Goal: Information Seeking & Learning: Check status

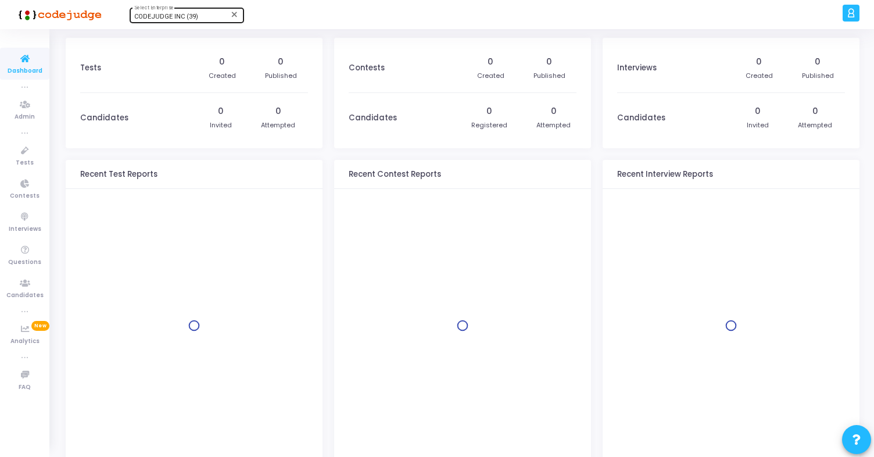
click at [199, 12] on div "CODEJUDGE INC (39) Select Enterprise" at bounding box center [186, 14] width 105 height 17
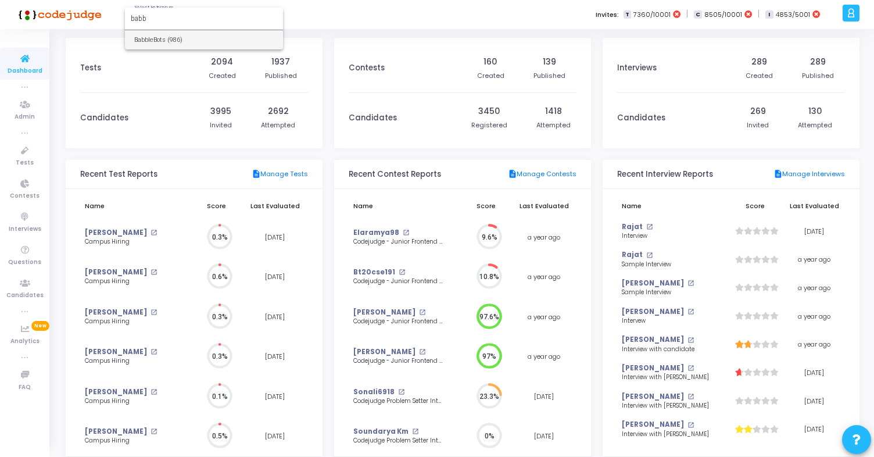
type input "babb"
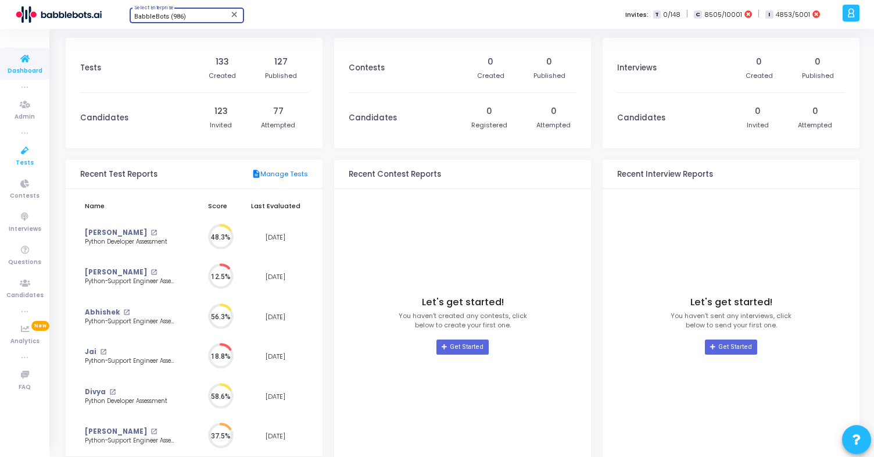
scroll to position [5, 5]
click at [23, 152] on icon at bounding box center [25, 150] width 24 height 15
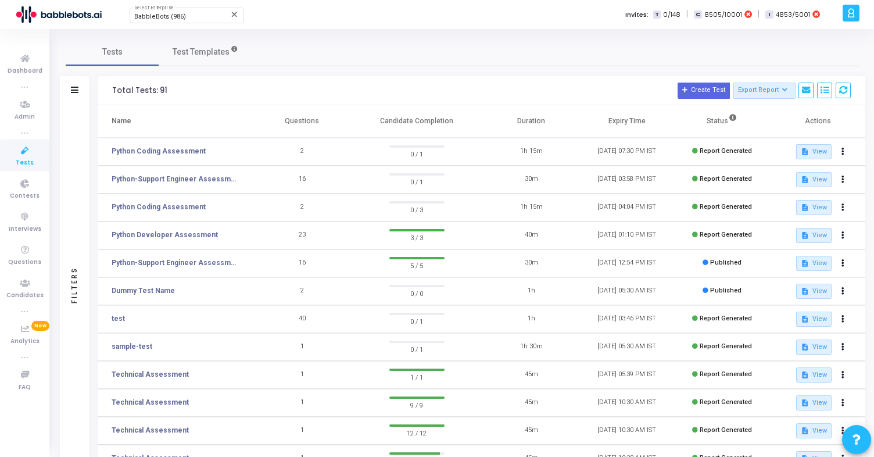
click at [301, 162] on td "2" at bounding box center [301, 152] width 95 height 28
click at [28, 293] on span "Candidates" at bounding box center [24, 295] width 37 height 10
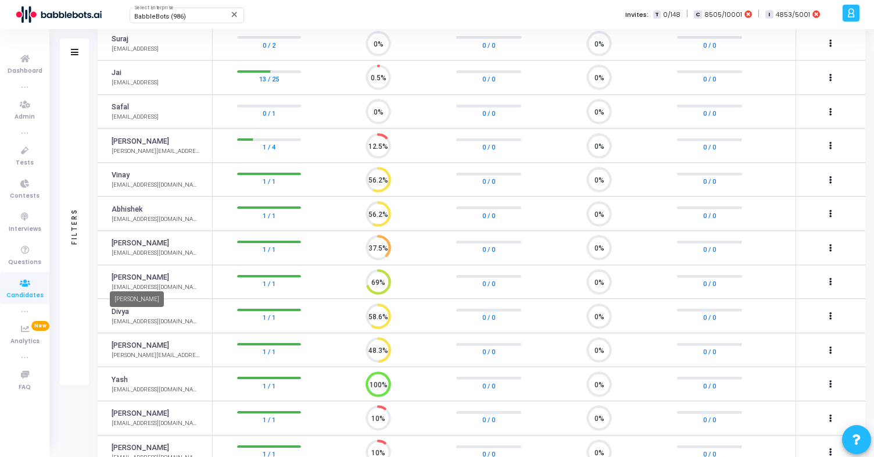
click at [124, 275] on link "[PERSON_NAME]" at bounding box center [141, 277] width 58 height 11
click at [123, 278] on link "[PERSON_NAME]" at bounding box center [141, 277] width 58 height 11
click at [267, 283] on link "1 / 1" at bounding box center [269, 284] width 13 height 12
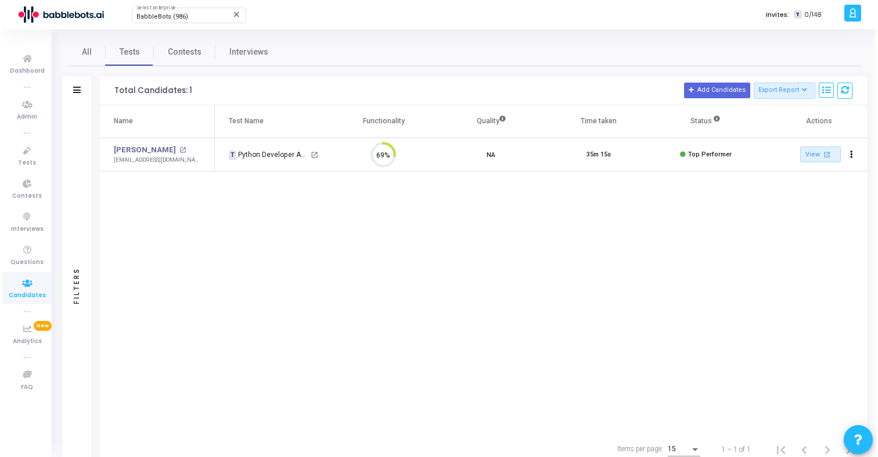
scroll to position [24, 30]
click at [123, 149] on link "[PERSON_NAME]" at bounding box center [143, 150] width 62 height 12
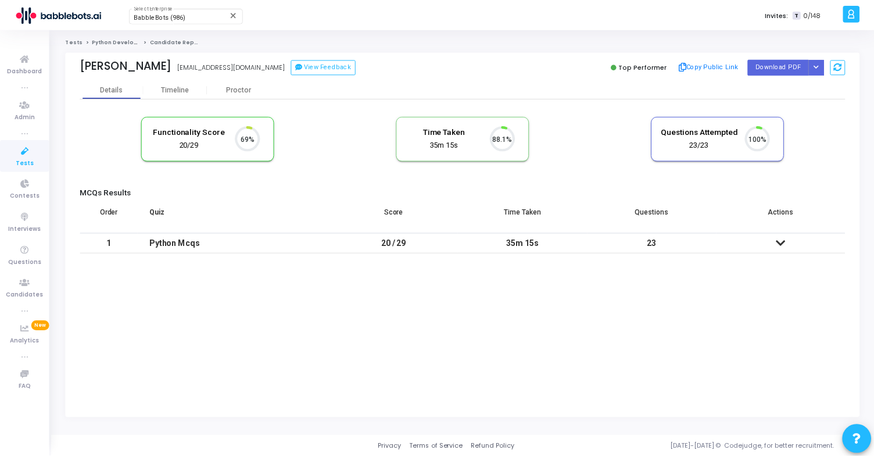
scroll to position [24, 30]
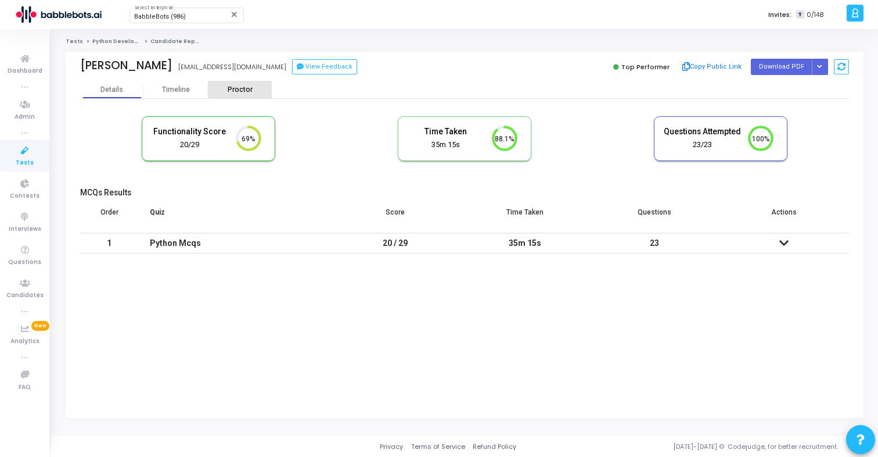
click at [240, 89] on div "Proctor" at bounding box center [240, 89] width 64 height 9
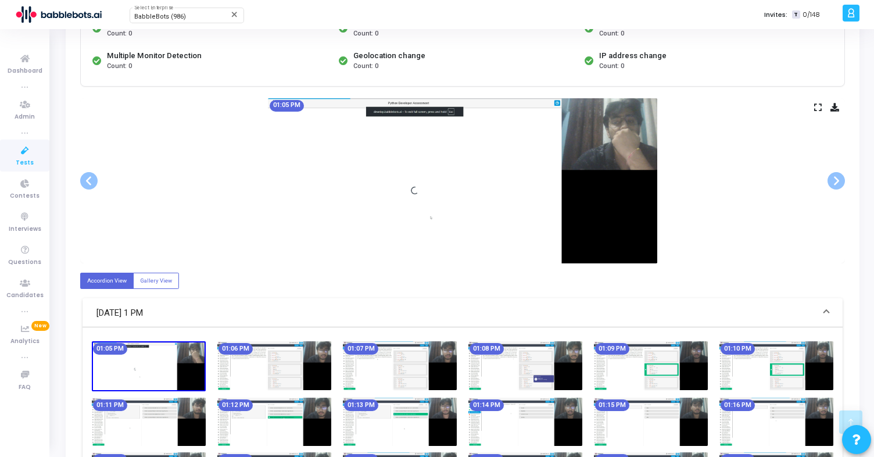
scroll to position [301, 0]
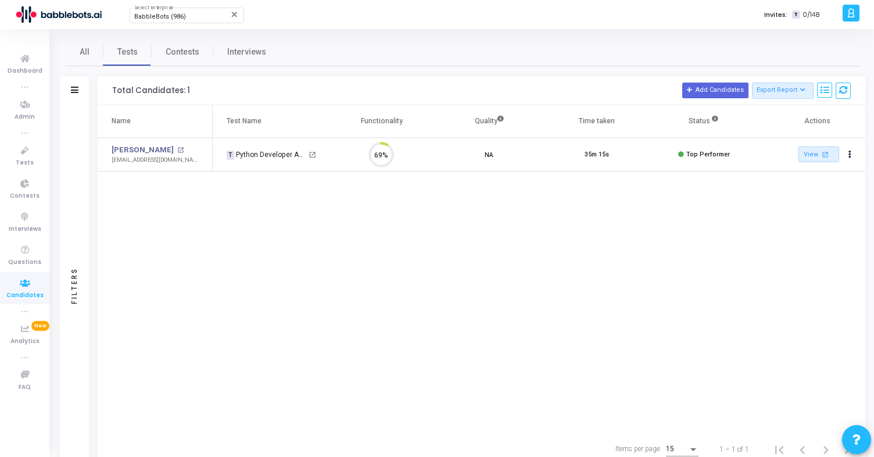
scroll to position [24, 30]
click at [21, 293] on span "Candidates" at bounding box center [24, 295] width 37 height 10
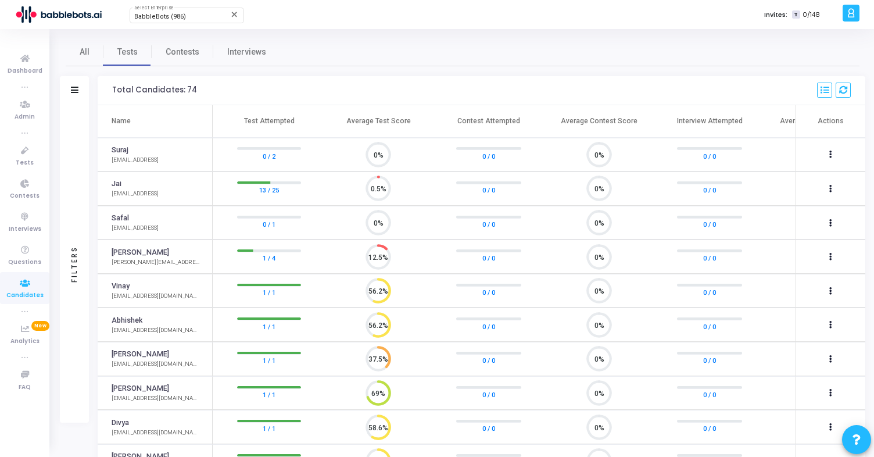
click at [70, 301] on div "Filters" at bounding box center [74, 264] width 10 height 128
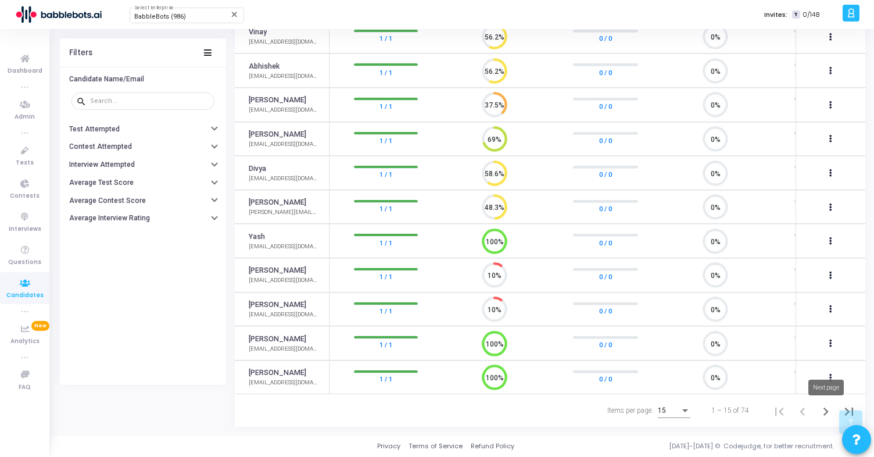
click at [827, 416] on icon "Next page" at bounding box center [825, 411] width 16 height 16
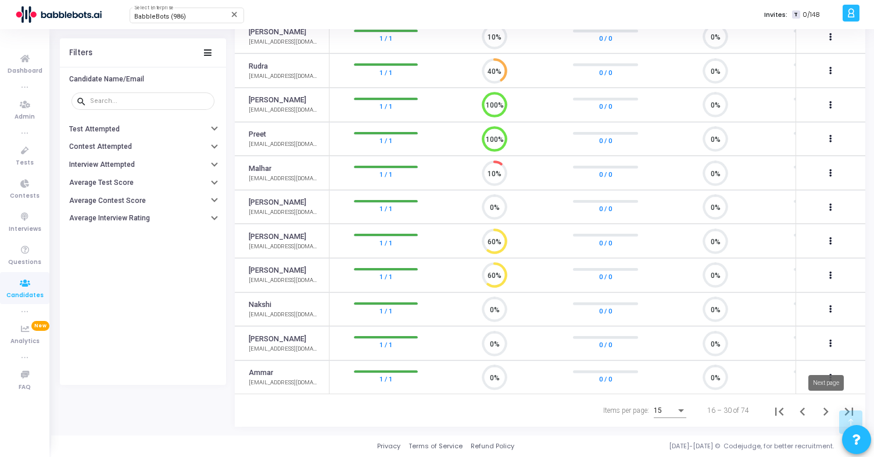
click at [826, 410] on icon "Next page" at bounding box center [825, 411] width 5 height 8
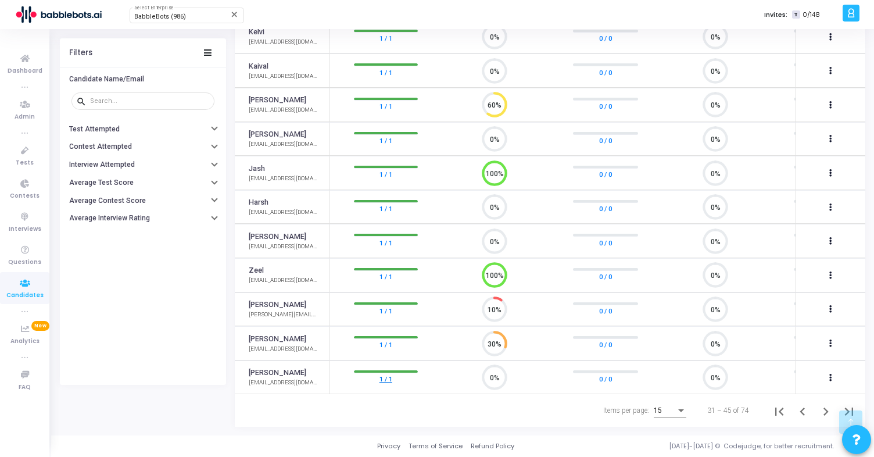
click at [385, 375] on link "1 / 1" at bounding box center [385, 379] width 13 height 12
click at [822, 407] on icon "Next page" at bounding box center [825, 411] width 16 height 16
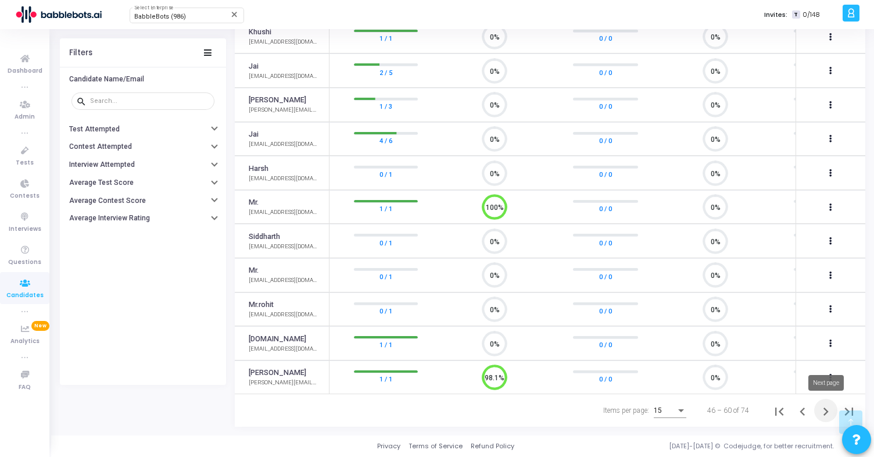
click at [818, 410] on icon "Next page" at bounding box center [825, 411] width 16 height 16
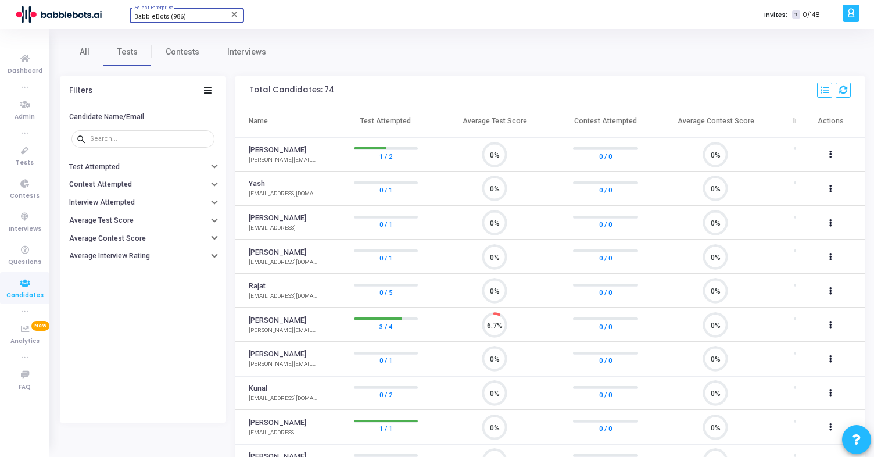
click at [168, 15] on span "BabbleBots (986)" at bounding box center [160, 17] width 52 height 8
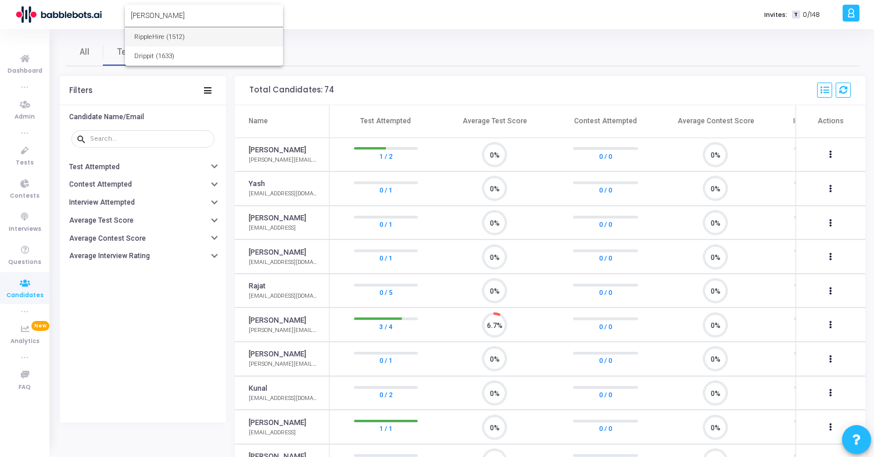
type input "[PERSON_NAME]"
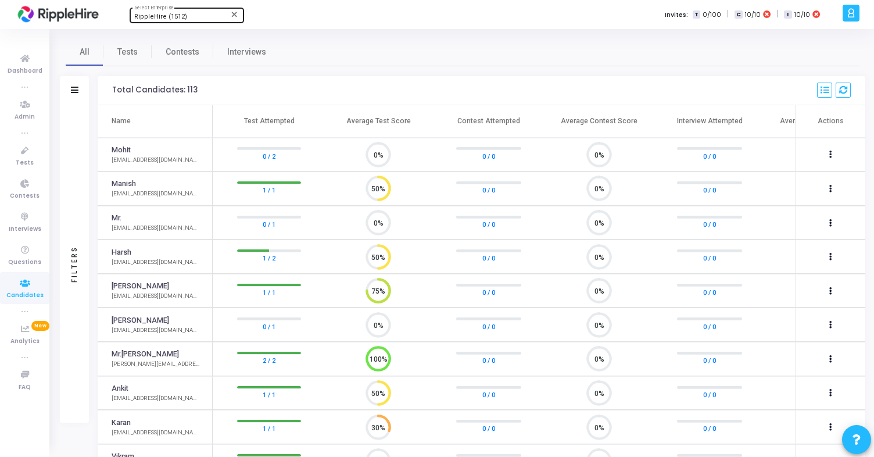
click at [77, 169] on div "Filters" at bounding box center [74, 263] width 29 height 317
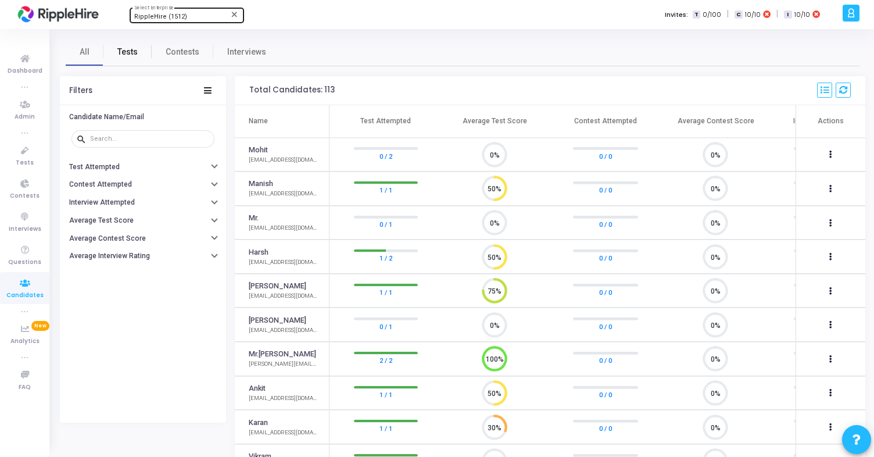
click at [137, 48] on link "Tests" at bounding box center [127, 52] width 48 height 28
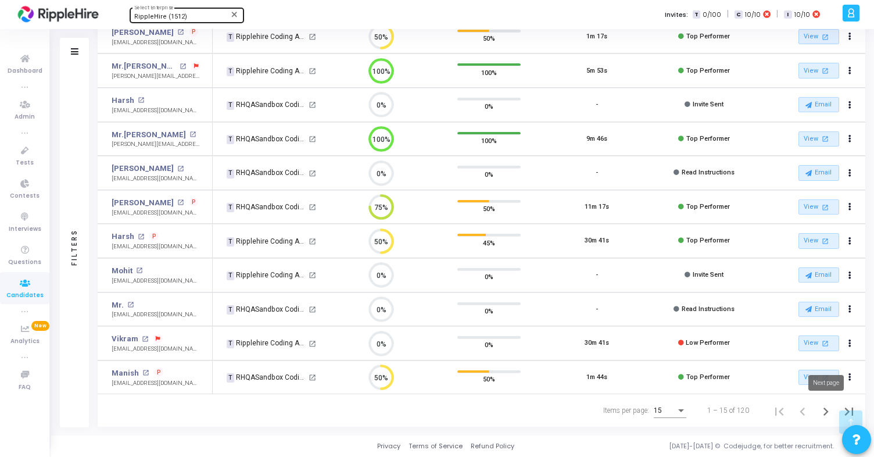
click at [827, 413] on icon "Next page" at bounding box center [825, 411] width 16 height 16
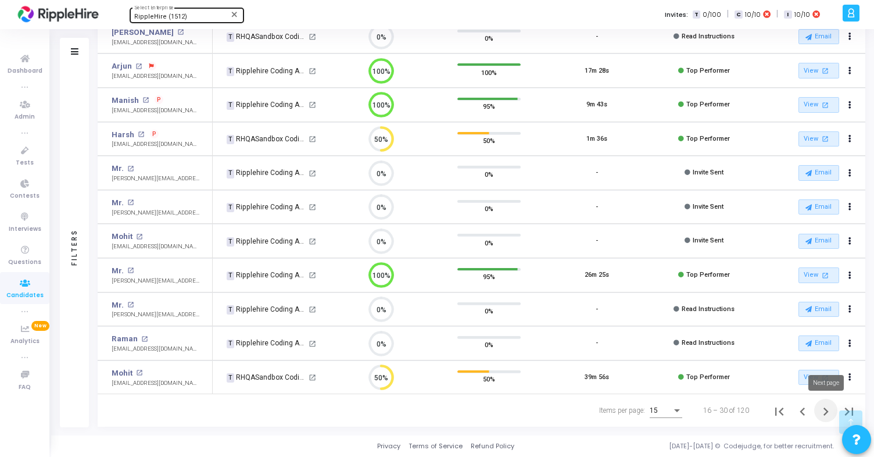
click at [820, 414] on icon "Next page" at bounding box center [825, 411] width 16 height 16
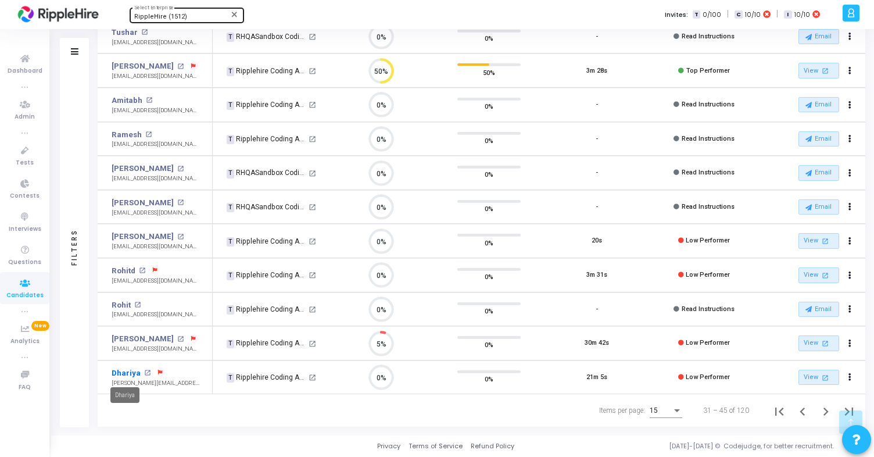
click at [125, 372] on link "Dhariya" at bounding box center [126, 373] width 29 height 12
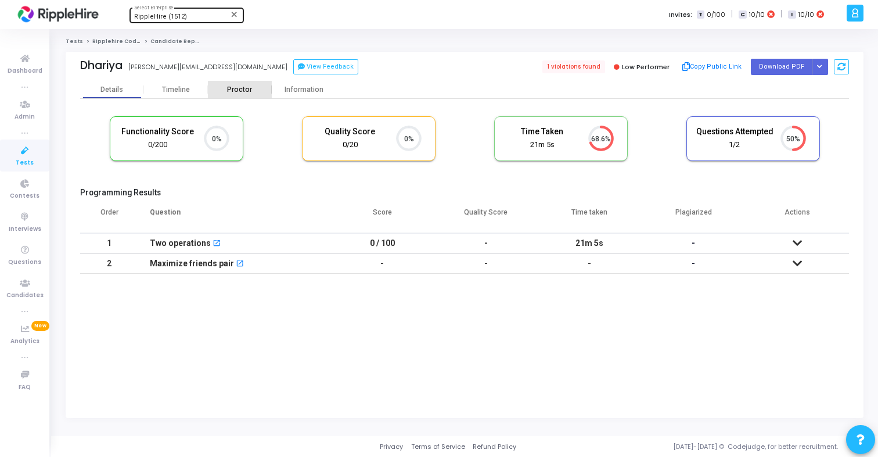
click at [253, 92] on div "Proctor" at bounding box center [240, 89] width 64 height 9
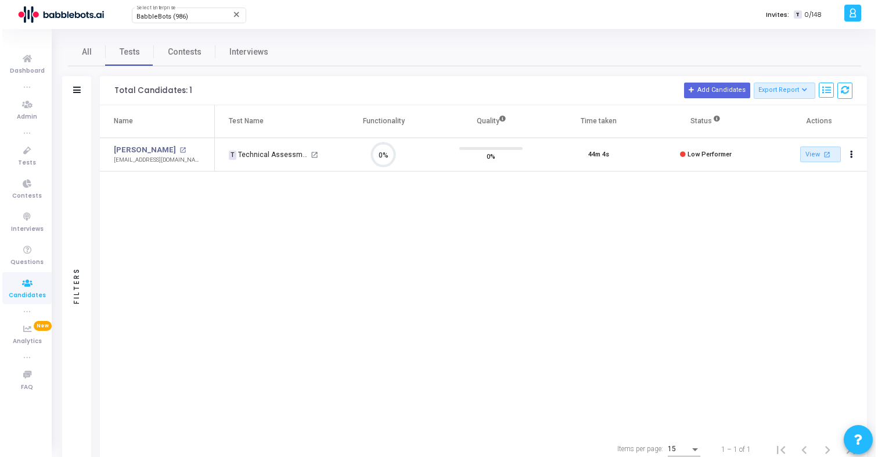
scroll to position [24, 30]
click at [125, 149] on link "Dhairya" at bounding box center [143, 150] width 62 height 12
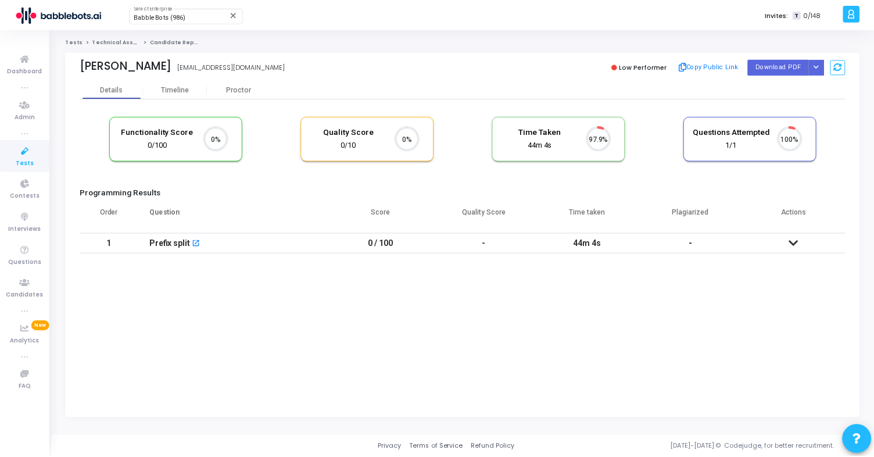
scroll to position [24, 30]
click at [238, 89] on div "Proctor" at bounding box center [240, 89] width 64 height 9
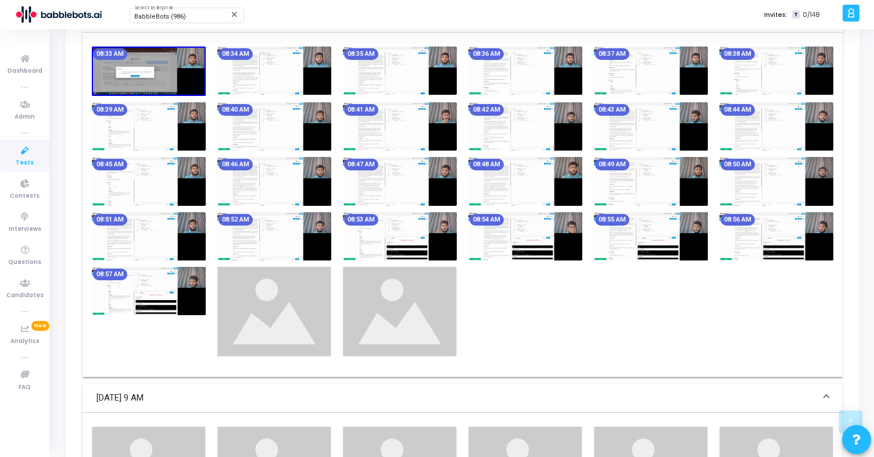
scroll to position [768, 0]
